Goal: Information Seeking & Learning: Learn about a topic

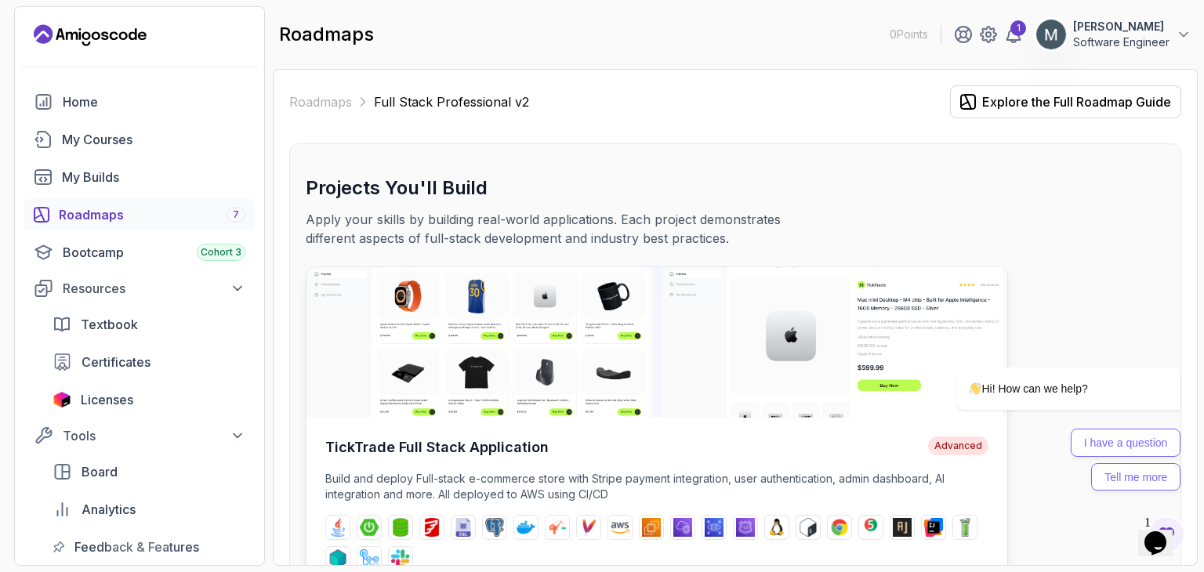
click at [489, 358] on img at bounding box center [656, 342] width 701 height 150
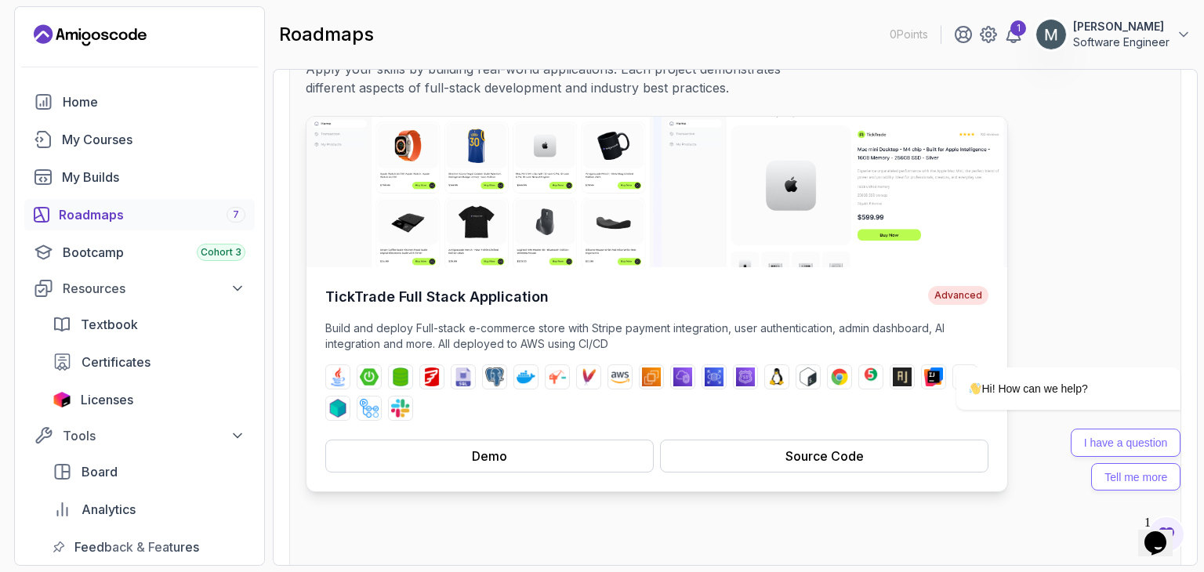
scroll to position [235, 0]
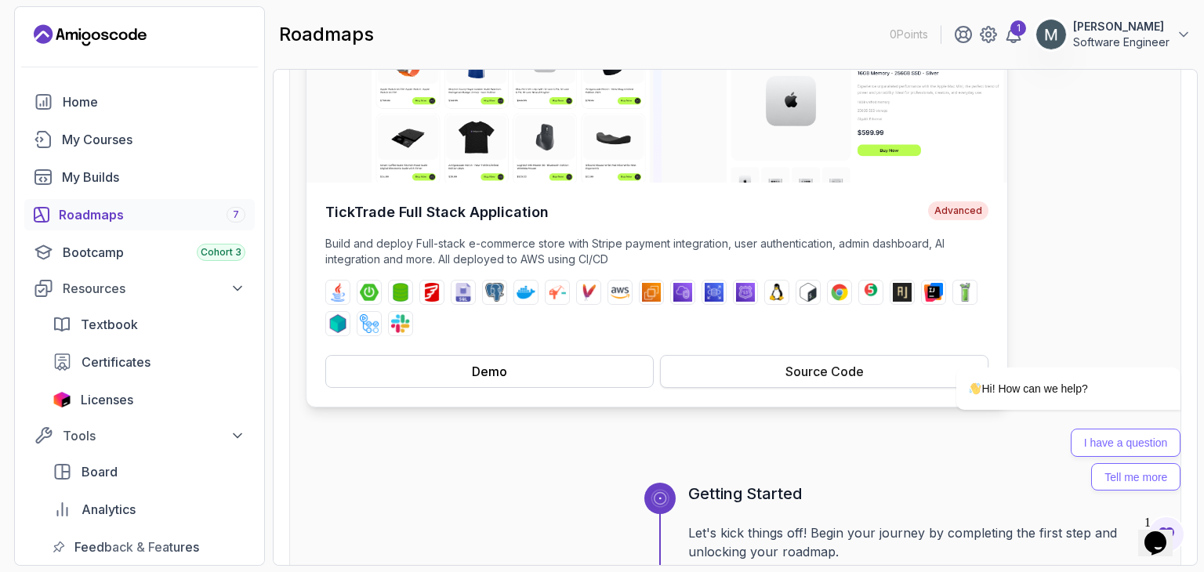
click at [828, 371] on div "Source Code" at bounding box center [824, 371] width 78 height 19
click at [103, 217] on div "Roadmaps 7" at bounding box center [152, 214] width 187 height 19
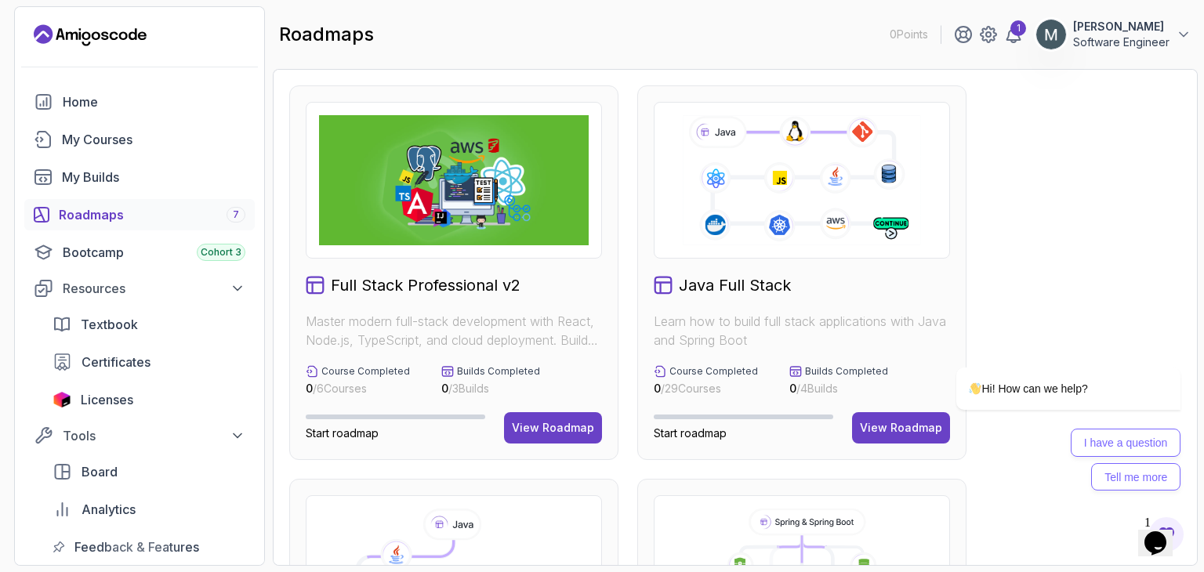
scroll to position [78, 0]
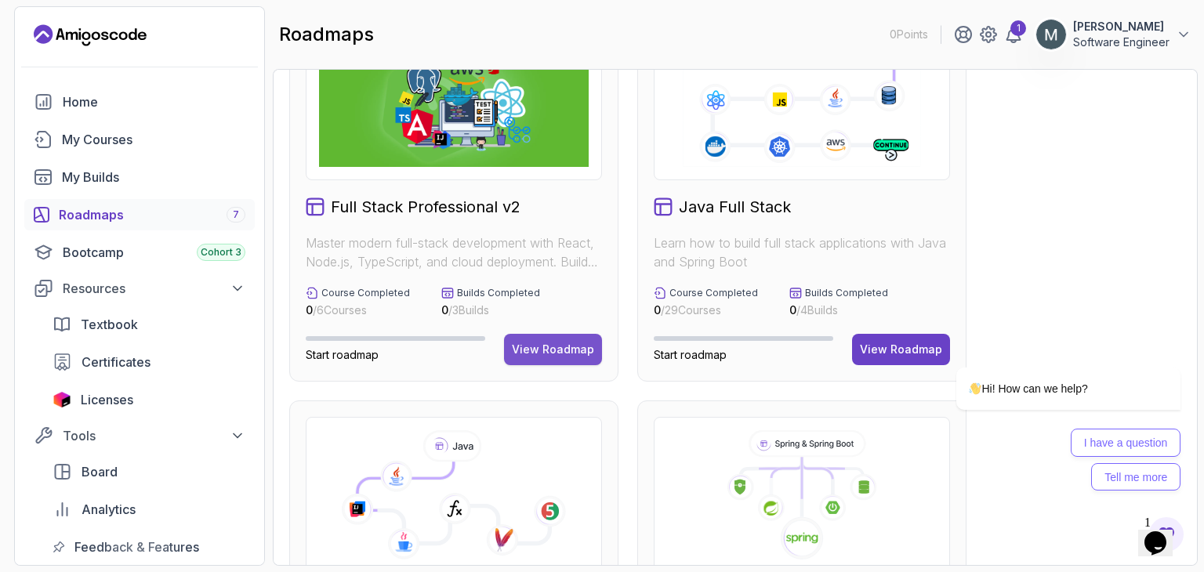
click at [545, 342] on div "View Roadmap" at bounding box center [553, 350] width 82 height 16
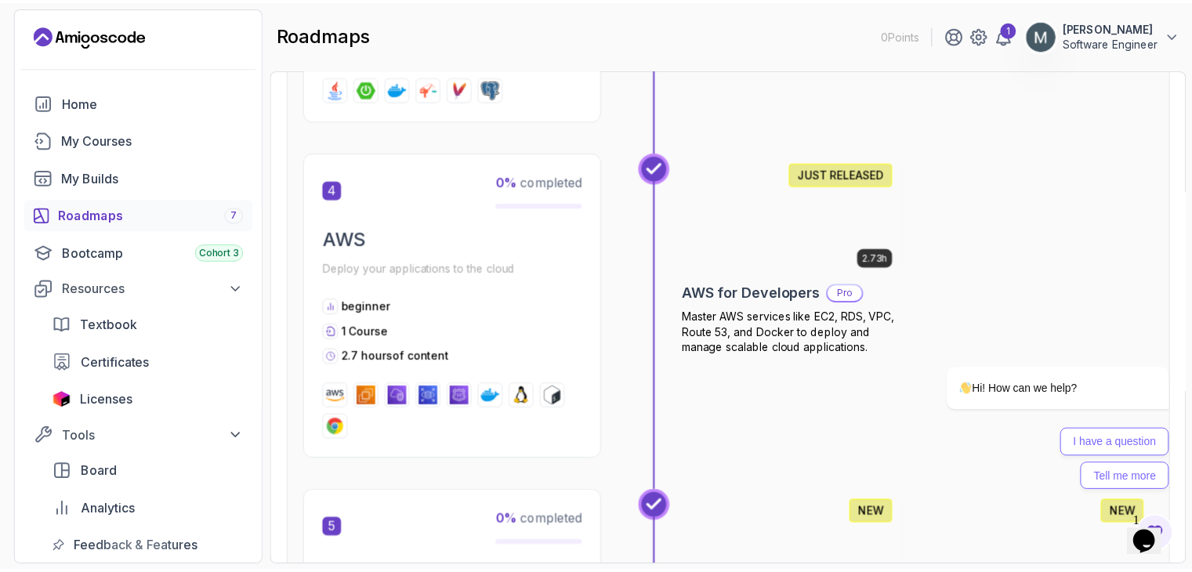
scroll to position [1690, 0]
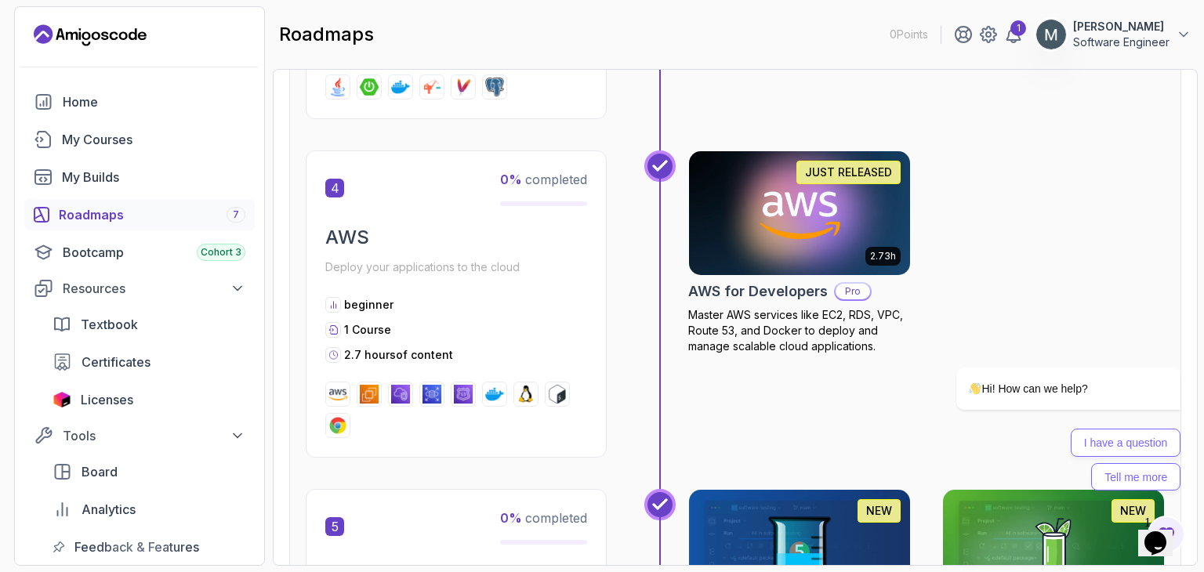
click at [818, 237] on img at bounding box center [799, 213] width 232 height 130
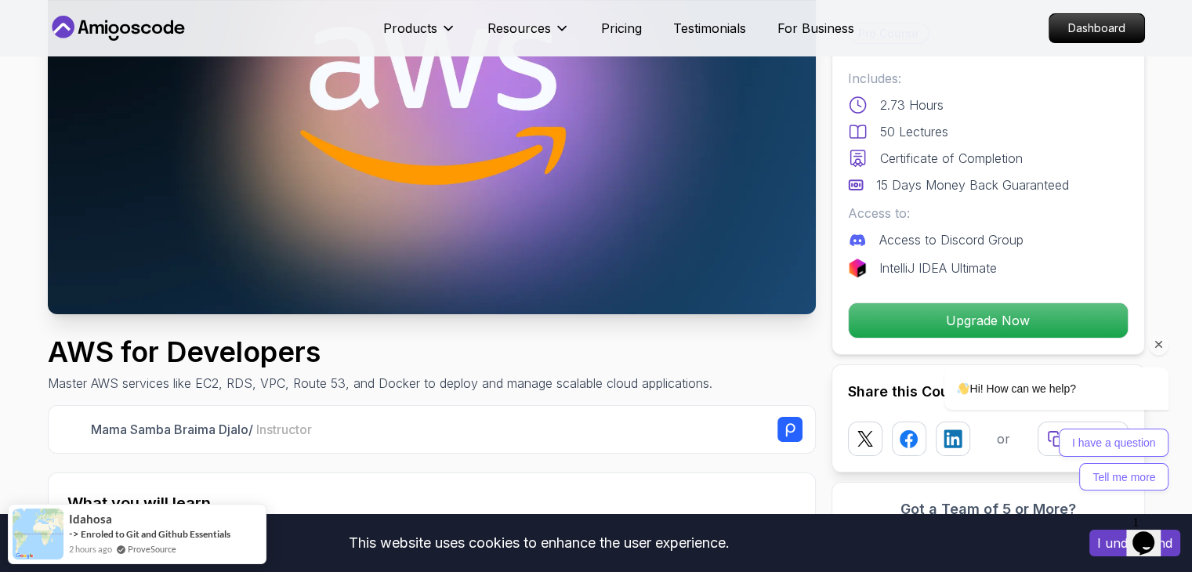
scroll to position [235, 0]
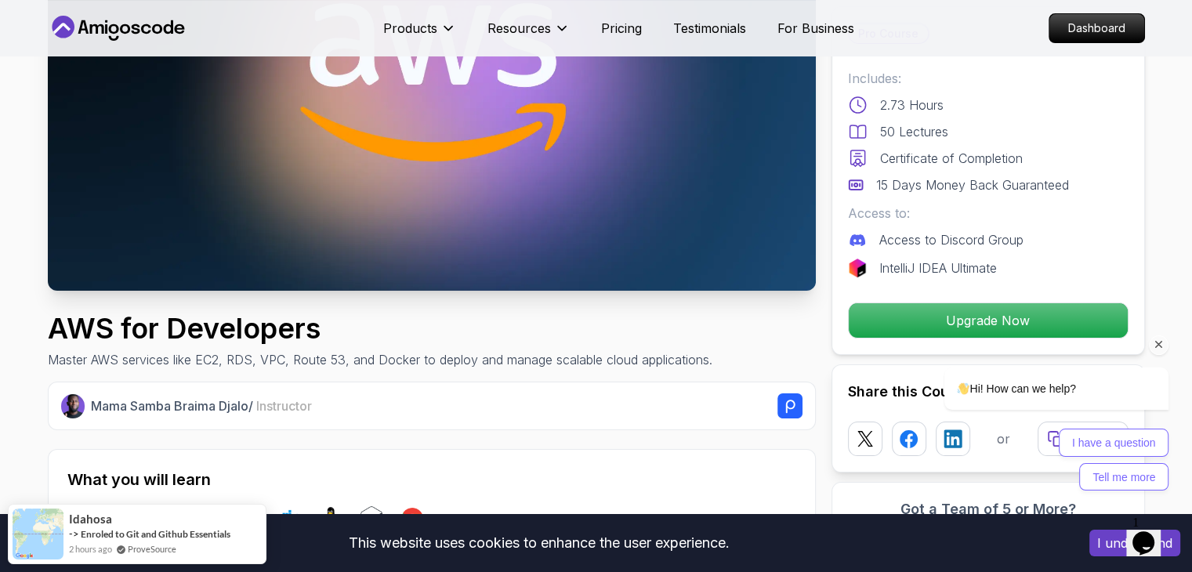
click at [1162, 338] on icon "Chat attention grabber" at bounding box center [1159, 345] width 14 height 14
click at [1145, 531] on img at bounding box center [1149, 511] width 97 height 62
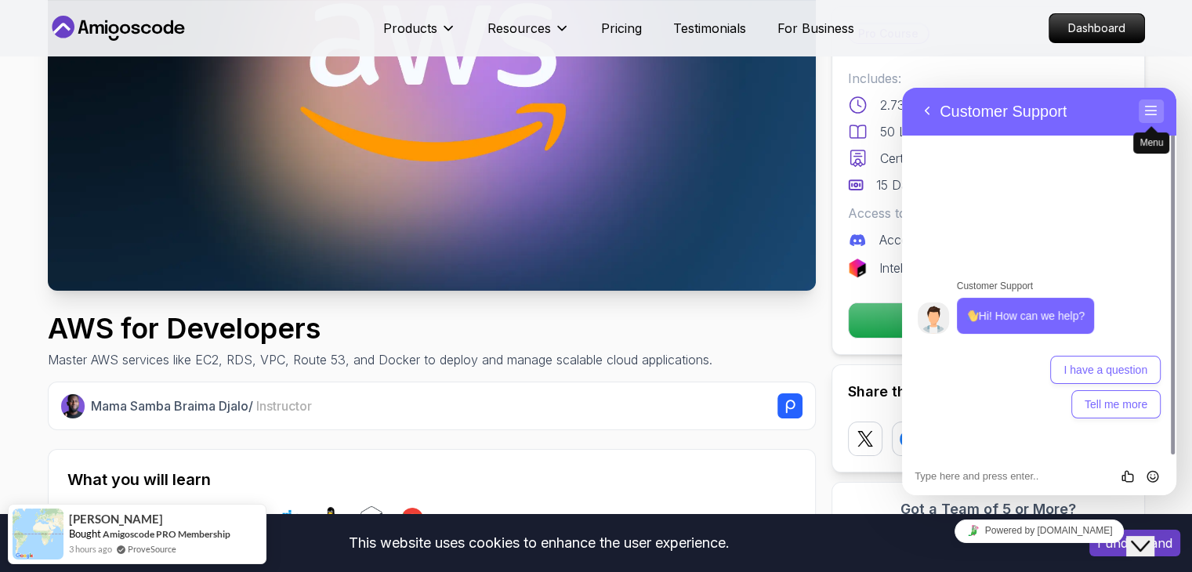
click at [1161, 104] on button "Menu" at bounding box center [1151, 112] width 25 height 24
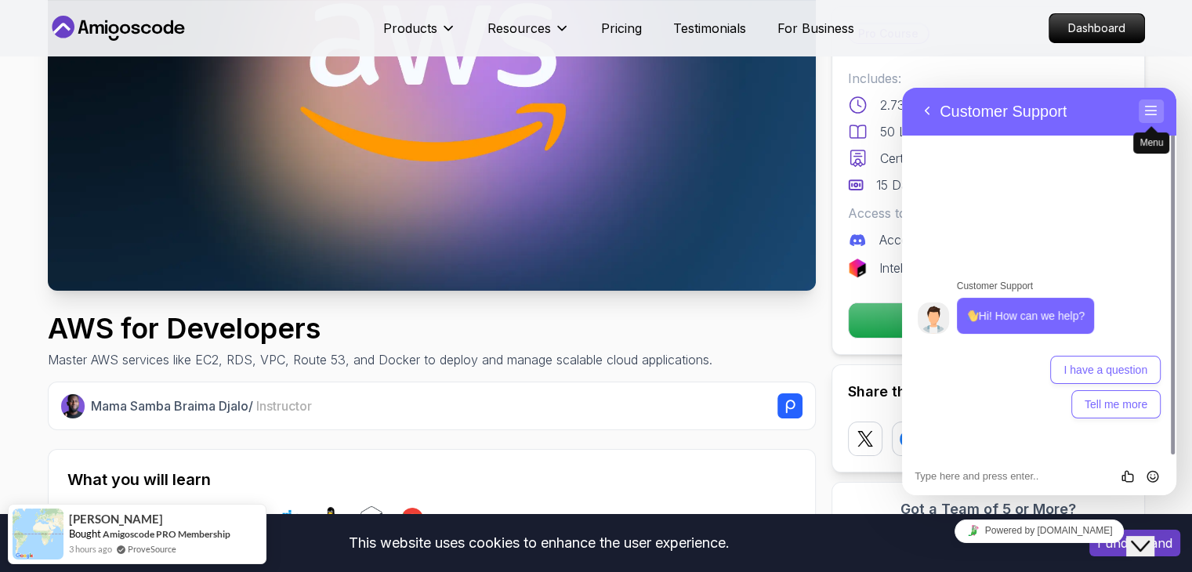
click at [1151, 120] on span "secondary" at bounding box center [1151, 126] width 13 height 13
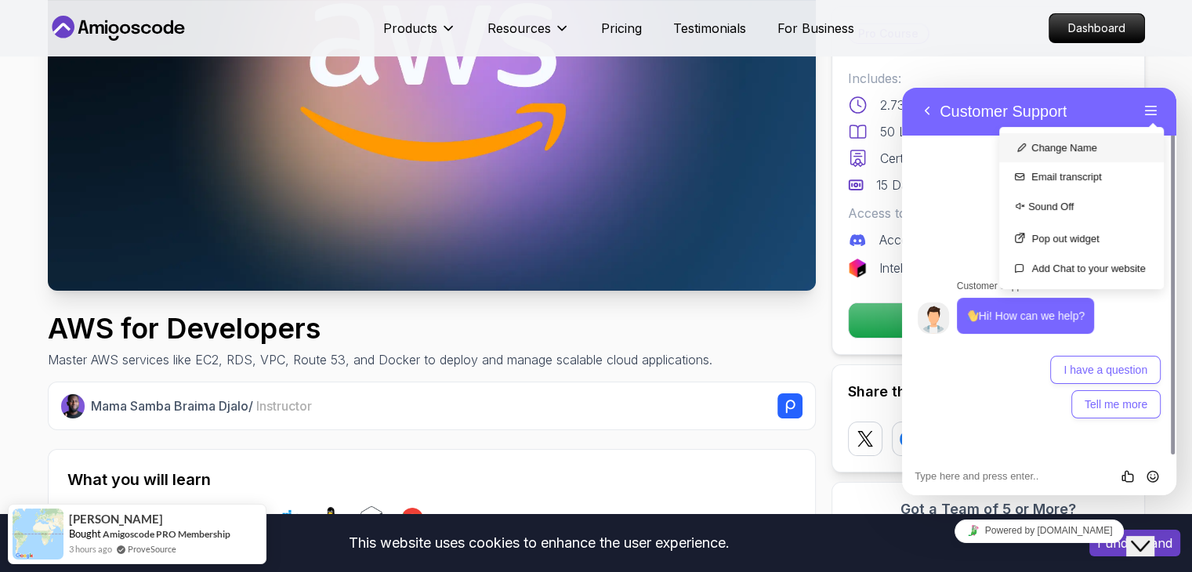
click at [1104, 143] on button "Change Name" at bounding box center [1081, 147] width 165 height 29
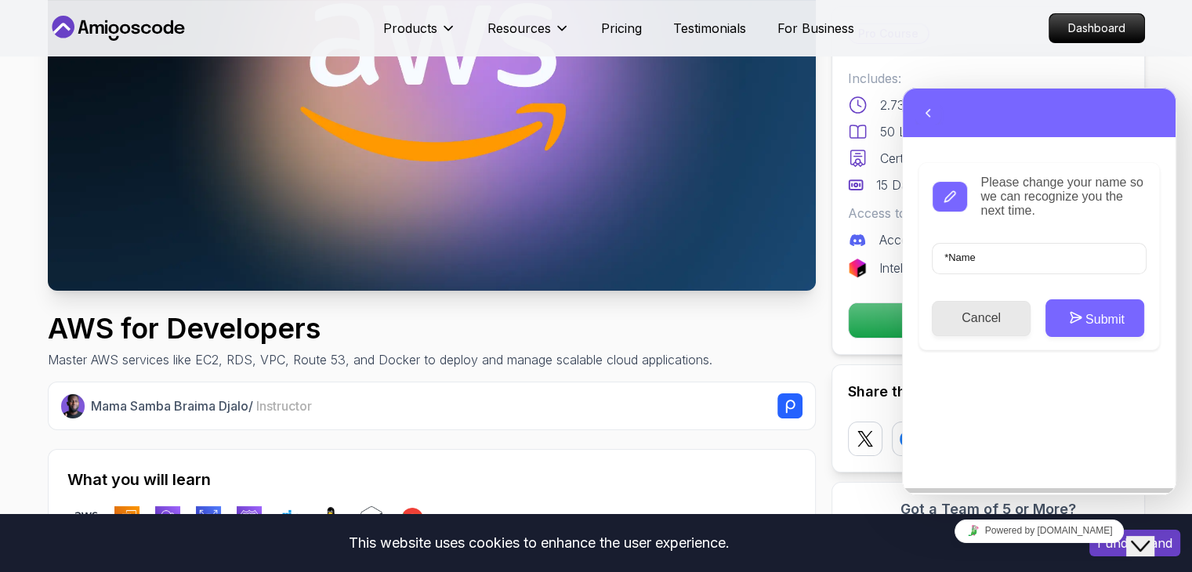
click at [988, 315] on button "Cancel" at bounding box center [981, 318] width 99 height 35
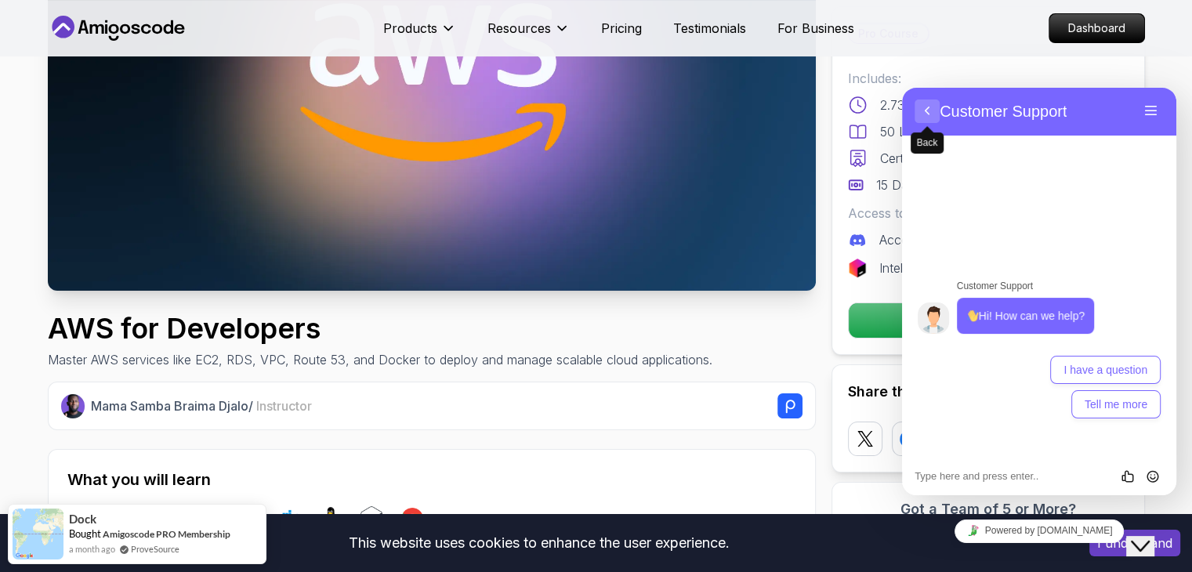
click at [935, 106] on button "Back" at bounding box center [927, 112] width 25 height 24
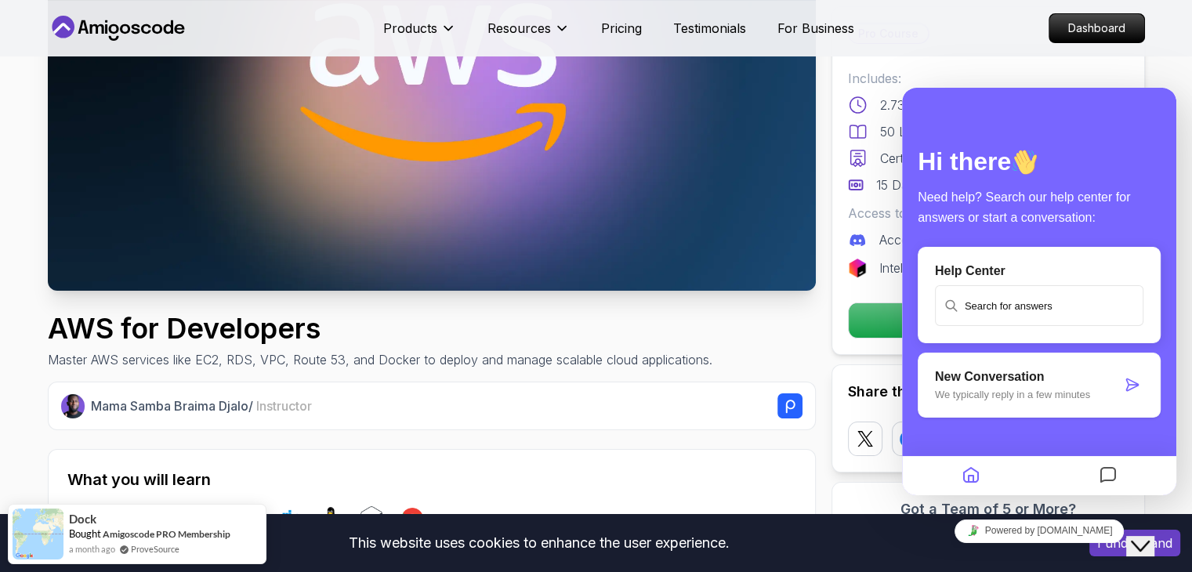
click at [1013, 381] on p "New Conversation" at bounding box center [1028, 377] width 187 height 14
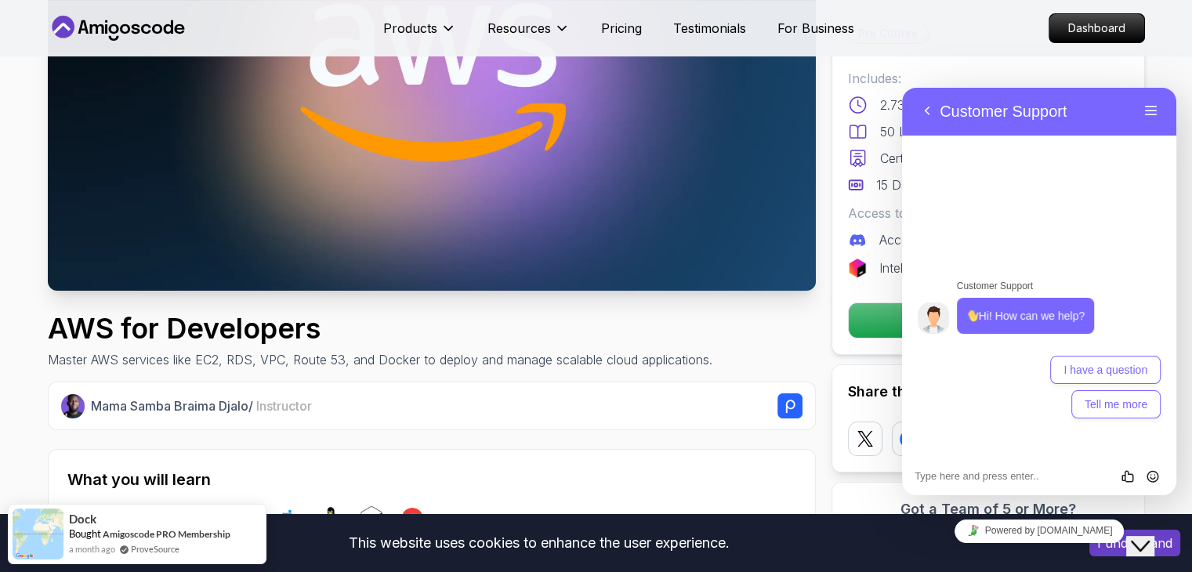
drag, startPoint x: 1151, startPoint y: 518, endPoint x: 1183, endPoint y: 553, distance: 47.2
click at [1151, 536] on button "Close Chat This icon closes the chat window." at bounding box center [1140, 546] width 28 height 20
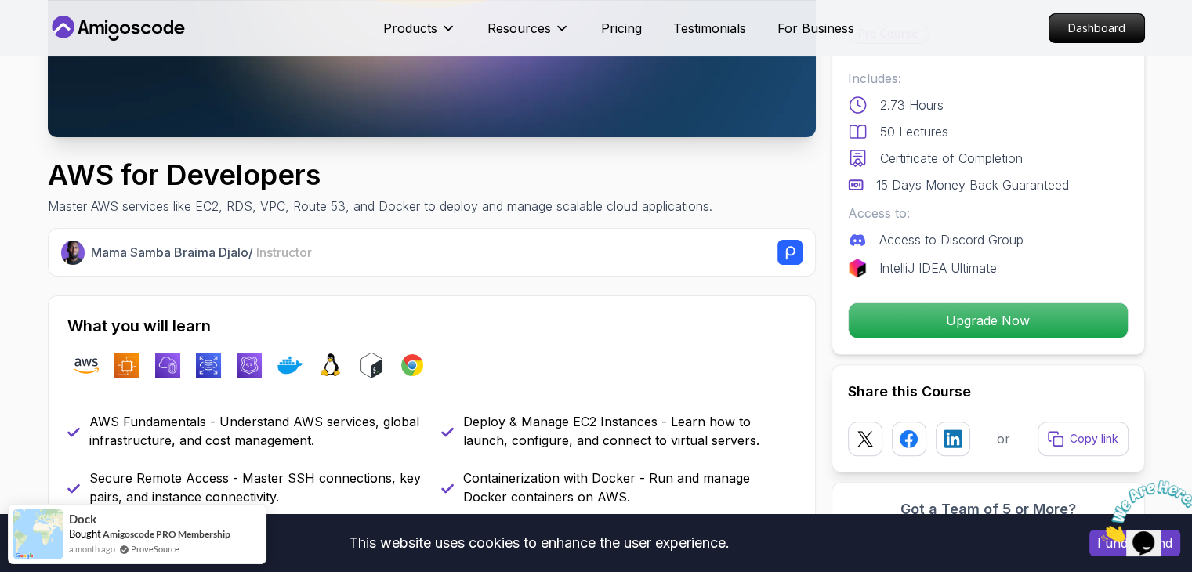
scroll to position [470, 0]
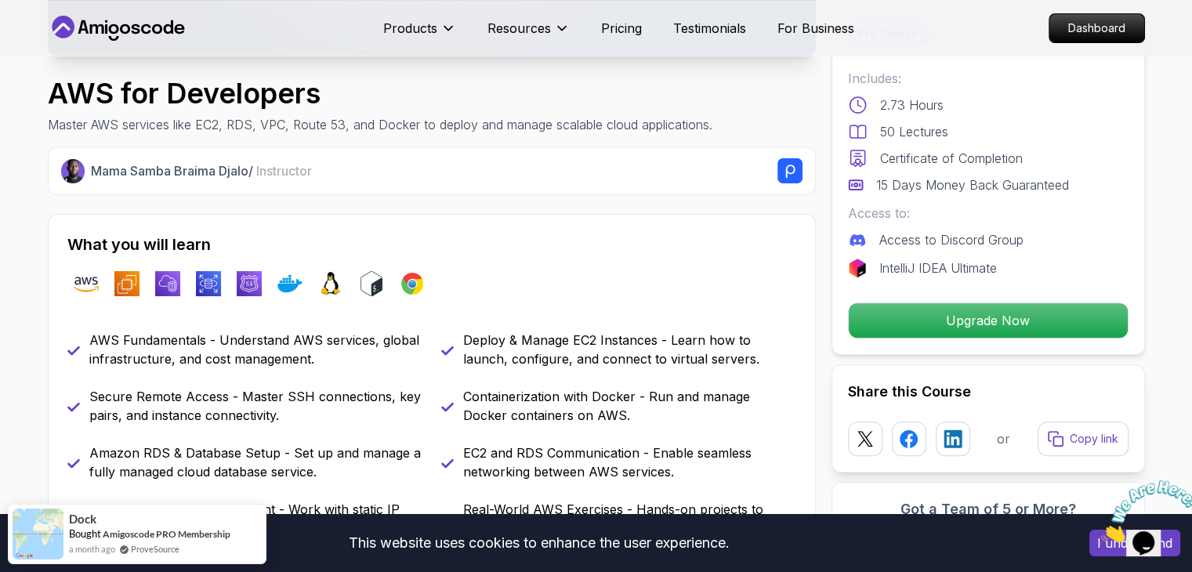
click at [1101, 531] on icon "Close" at bounding box center [1101, 537] width 0 height 13
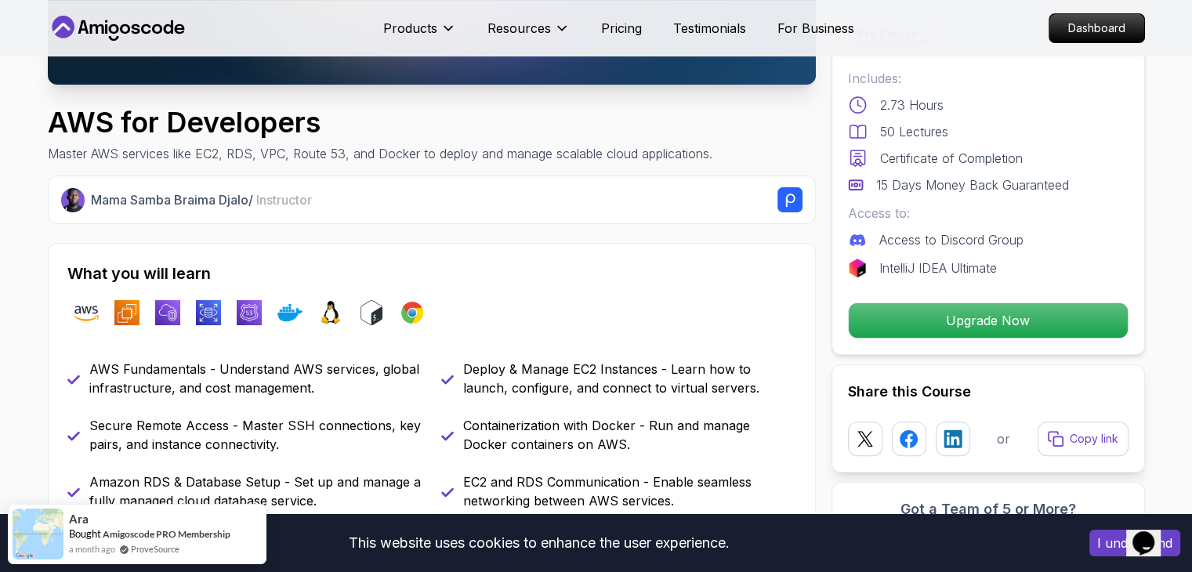
scroll to position [392, 0]
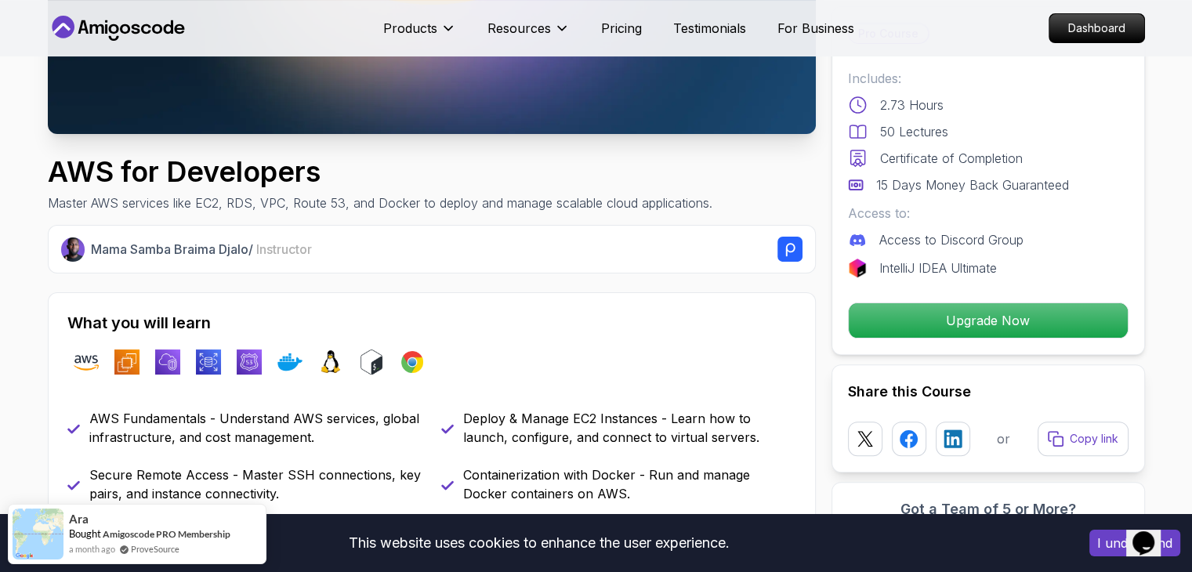
drag, startPoint x: 188, startPoint y: 20, endPoint x: 75, endPoint y: 31, distance: 113.4
click at [75, 31] on nav "Products Resources Pricing Testimonials For Business Dashboard" at bounding box center [596, 28] width 1097 height 56
